Goal: Task Accomplishment & Management: Complete application form

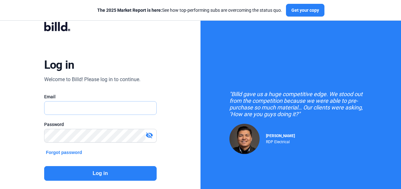
type input "[EMAIL_ADDRESS][DOMAIN_NAME]"
click at [71, 173] on button "Log in" at bounding box center [100, 173] width 112 height 15
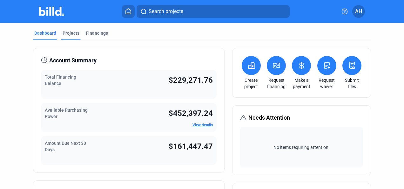
click at [64, 34] on div "Projects" at bounding box center [71, 33] width 17 height 6
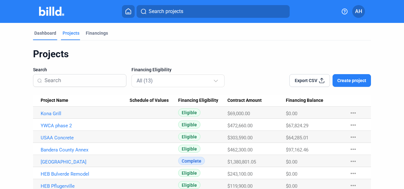
click at [51, 32] on div "Dashboard" at bounding box center [45, 33] width 22 height 6
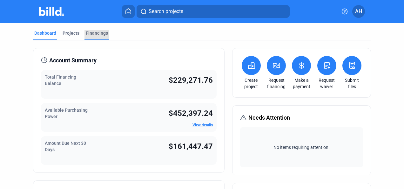
click at [95, 34] on div "Financings" at bounding box center [97, 33] width 22 height 6
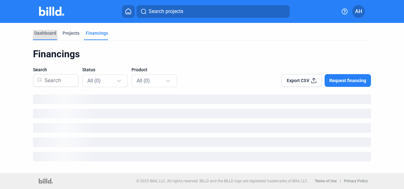
click at [51, 34] on div "Dashboard" at bounding box center [45, 33] width 22 height 6
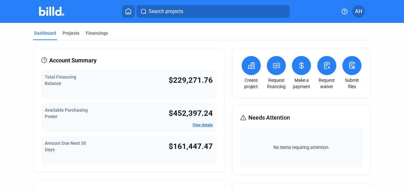
click at [274, 63] on icon at bounding box center [276, 65] width 6 height 5
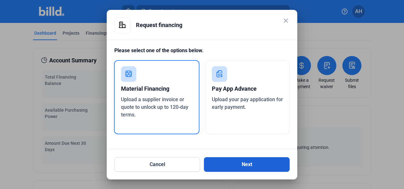
click at [255, 167] on button "Next" at bounding box center [247, 164] width 86 height 15
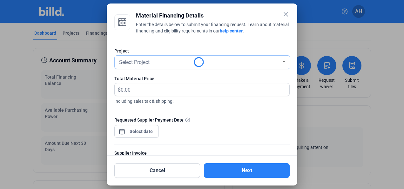
click at [157, 63] on div "Select Project" at bounding box center [199, 61] width 163 height 9
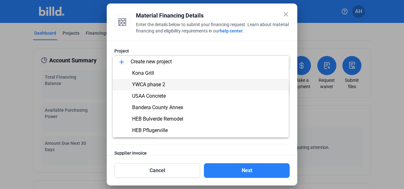
click at [164, 86] on span "YWCA phase 2" at bounding box center [148, 84] width 33 height 6
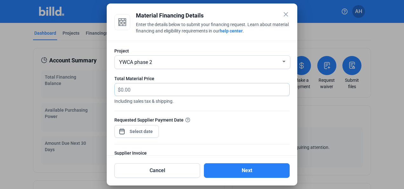
click at [131, 88] on input "text" at bounding box center [205, 89] width 169 height 12
type input "36,552.58"
click at [147, 130] on div "close Material Financing Details Enter the details below to submit your financi…" at bounding box center [202, 94] width 404 height 189
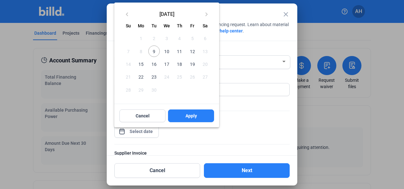
click at [155, 51] on span "9" at bounding box center [153, 50] width 11 height 11
click at [182, 112] on button "Apply" at bounding box center [191, 115] width 46 height 13
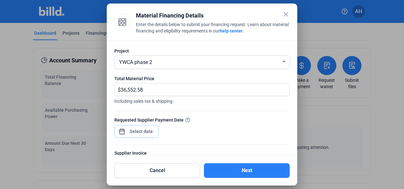
scroll to position [63, 0]
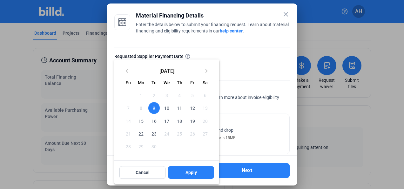
click at [261, 68] on div at bounding box center [202, 94] width 404 height 189
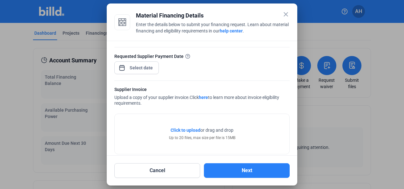
click at [184, 126] on div "Click to upload Tap to upload or drag and drop Up to 20 files, max size per fil…" at bounding box center [202, 134] width 175 height 40
click at [185, 128] on span "Click to upload" at bounding box center [185, 129] width 30 height 5
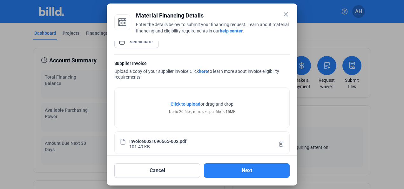
scroll to position [121, 0]
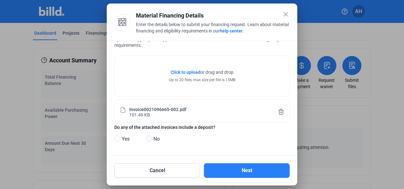
click at [149, 139] on span at bounding box center [149, 138] width 6 height 6
click at [149, 139] on input "No" at bounding box center [148, 138] width 5 height 5
radio input "true"
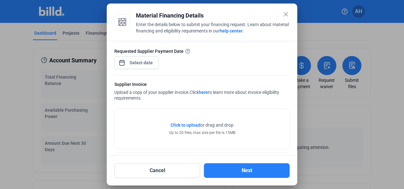
scroll to position [58, 0]
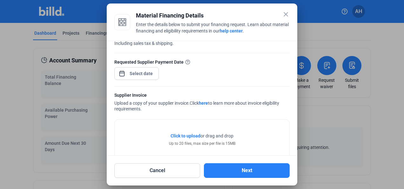
click at [182, 133] on span "Click to upload" at bounding box center [185, 135] width 30 height 5
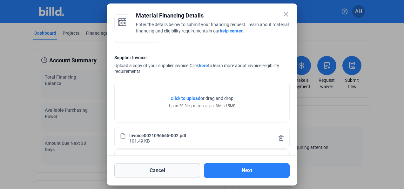
scroll to position [81, 0]
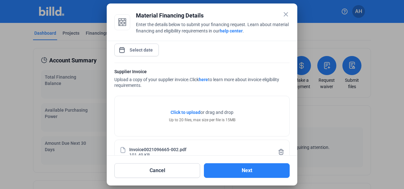
click at [183, 111] on span "Click to upload" at bounding box center [185, 112] width 30 height 5
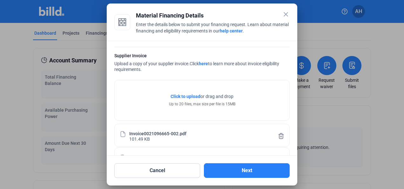
scroll to position [73, 0]
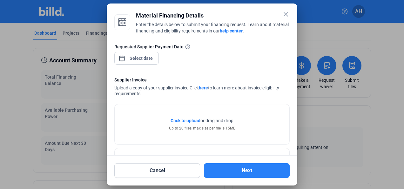
click at [177, 121] on span "Click to upload" at bounding box center [185, 120] width 30 height 5
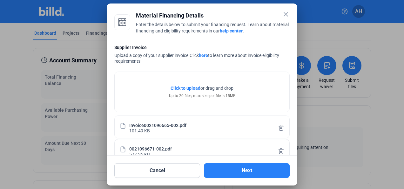
scroll to position [128, 0]
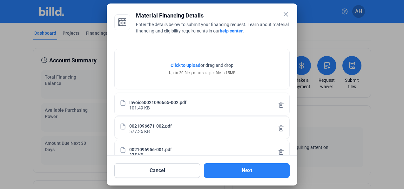
click at [184, 63] on span "Click to upload" at bounding box center [185, 65] width 30 height 5
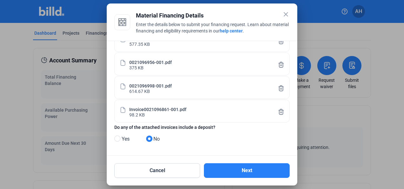
scroll to position [88, 0]
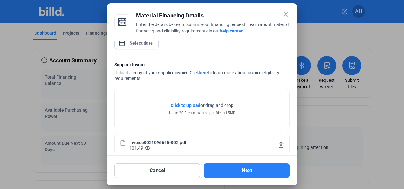
click at [184, 104] on span "Click to upload" at bounding box center [185, 105] width 30 height 5
click at [178, 104] on span "Click to upload" at bounding box center [185, 105] width 30 height 5
click at [186, 104] on span "Click to upload" at bounding box center [185, 105] width 30 height 5
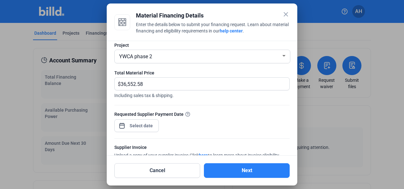
scroll to position [63, 0]
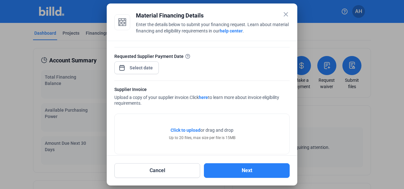
click at [183, 128] on span "Click to upload" at bounding box center [185, 129] width 30 height 5
click at [178, 130] on span "Click to upload" at bounding box center [185, 129] width 30 height 5
click at [171, 130] on span "Click to upload" at bounding box center [185, 129] width 30 height 5
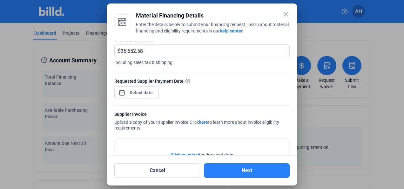
scroll to position [70, 0]
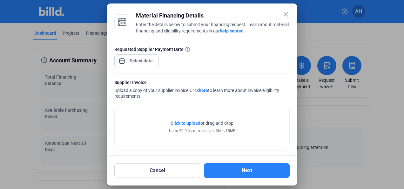
click at [189, 122] on span "Click to upload" at bounding box center [185, 122] width 30 height 5
click at [184, 122] on span "Click to upload" at bounding box center [185, 122] width 30 height 5
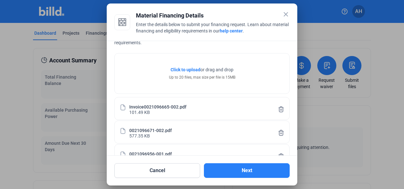
scroll to position [86, 0]
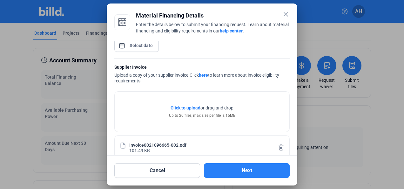
click at [185, 106] on span "Click to upload" at bounding box center [185, 107] width 30 height 5
click at [183, 106] on span "Click to upload" at bounding box center [185, 107] width 30 height 5
click at [180, 107] on span "Click to upload" at bounding box center [185, 107] width 30 height 5
click at [182, 107] on span "Click to upload" at bounding box center [185, 107] width 30 height 5
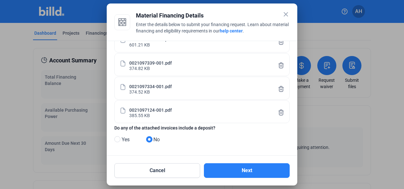
scroll to position [497, 0]
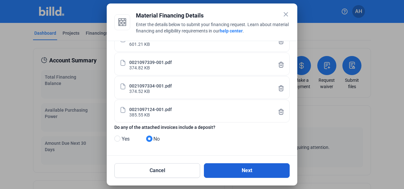
click at [236, 168] on button "Next" at bounding box center [247, 170] width 86 height 15
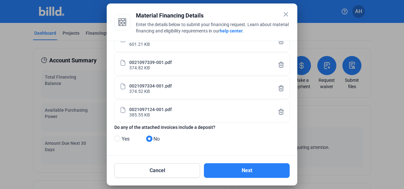
scroll to position [0, 0]
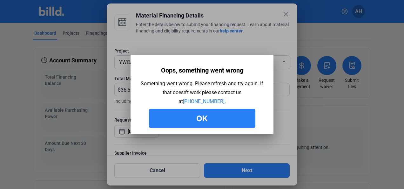
click at [200, 117] on button "Ok" at bounding box center [202, 118] width 106 height 19
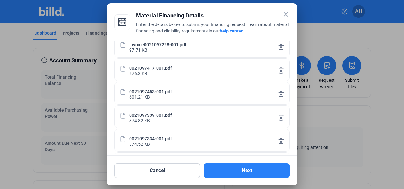
scroll to position [497, 0]
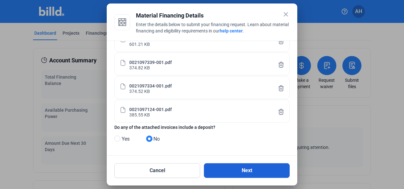
click at [242, 171] on button "Next" at bounding box center [247, 170] width 86 height 15
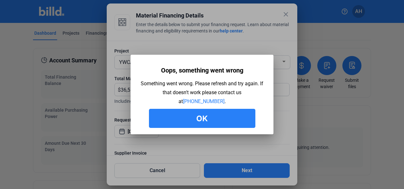
click at [194, 119] on button "Ok" at bounding box center [202, 118] width 106 height 19
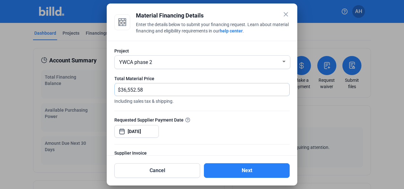
click at [179, 88] on input "36,552.58" at bounding box center [201, 89] width 161 height 12
type input "36,552.58"
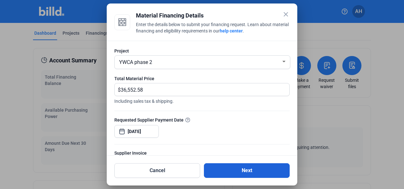
click at [264, 170] on button "Next" at bounding box center [247, 170] width 86 height 15
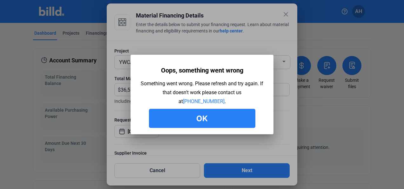
click at [193, 117] on button "Ok" at bounding box center [202, 118] width 106 height 19
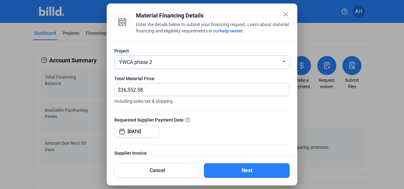
click at [175, 61] on div "YWCA phase 2" at bounding box center [199, 61] width 163 height 9
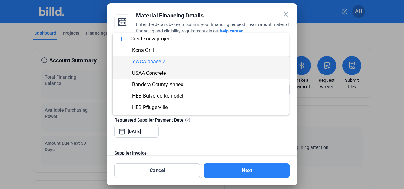
click at [163, 73] on span "USAA Concrete" at bounding box center [149, 73] width 34 height 6
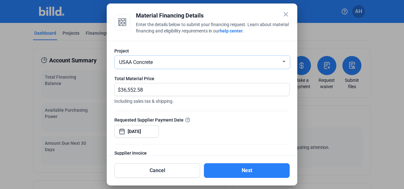
click at [166, 62] on div "USAA Concrete" at bounding box center [199, 61] width 163 height 9
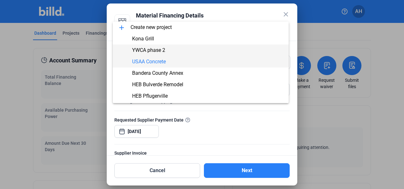
click at [156, 50] on span "YWCA phase 2" at bounding box center [148, 50] width 33 height 6
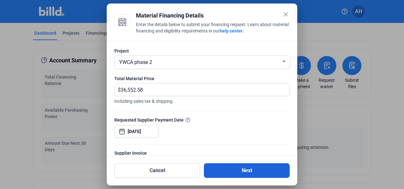
click at [241, 173] on button "Next" at bounding box center [247, 170] width 86 height 15
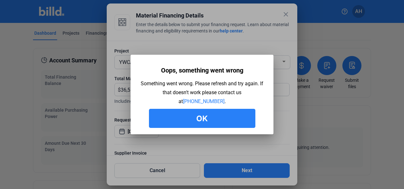
click at [207, 115] on button "Ok" at bounding box center [202, 118] width 106 height 19
